Goal: Information Seeking & Learning: Learn about a topic

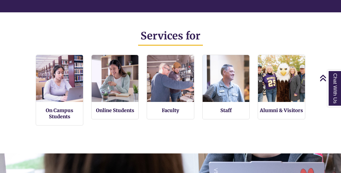
scroll to position [328, 0]
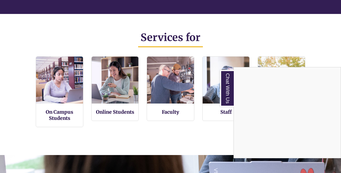
click at [113, 101] on div "Chat With Us" at bounding box center [170, 86] width 341 height 173
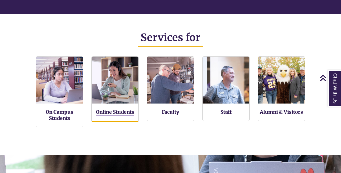
click at [113, 112] on link "Online Students" at bounding box center [115, 112] width 38 height 7
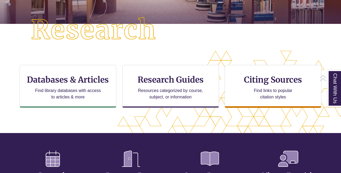
scroll to position [144, 0]
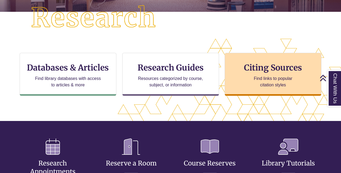
click at [261, 75] on p "Find links to popular citation styles" at bounding box center [273, 81] width 52 height 13
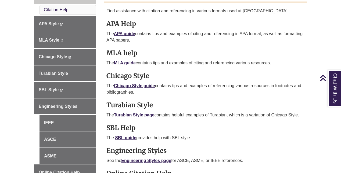
scroll to position [169, 0]
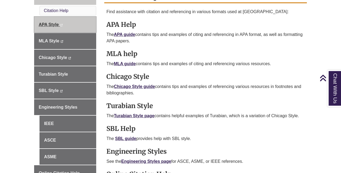
click at [72, 20] on link "APA Style This link opens in a new window This link opens in a new window" at bounding box center [65, 25] width 62 height 16
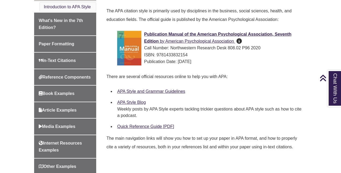
scroll to position [167, 0]
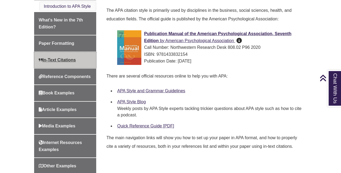
click at [76, 59] on span "In-Text Citations" at bounding box center [57, 60] width 37 height 5
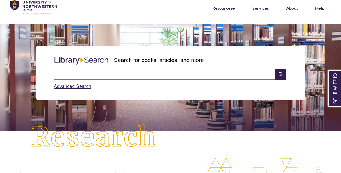
click at [99, 73] on input "text" at bounding box center [165, 74] width 222 height 11
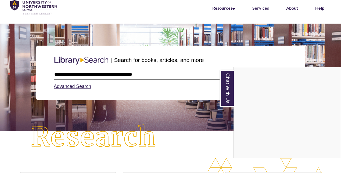
type input "**********"
click at [154, 121] on div "Chat With Us" at bounding box center [170, 86] width 341 height 173
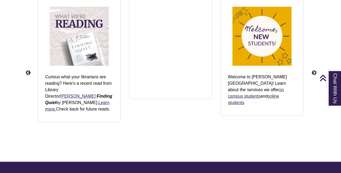
scroll to position [647, 0]
